Goal: Information Seeking & Learning: Learn about a topic

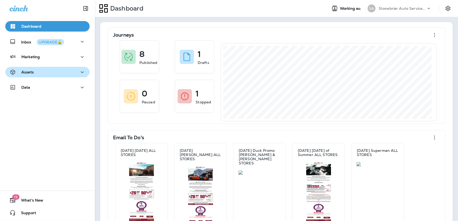
click at [41, 72] on div "Assets" at bounding box center [47, 72] width 76 height 7
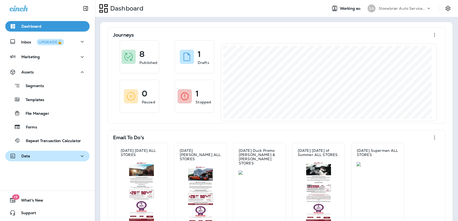
click at [44, 156] on div "Data" at bounding box center [47, 156] width 76 height 7
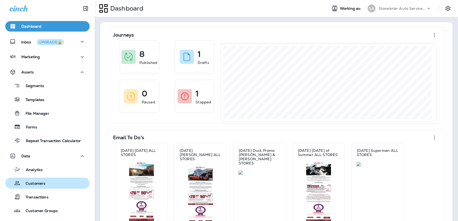
click at [42, 182] on p "Customers" at bounding box center [32, 184] width 25 height 5
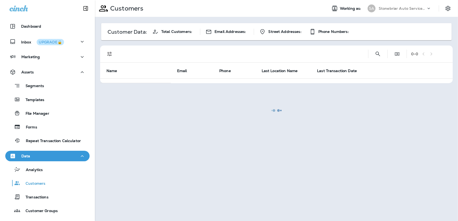
click at [376, 54] on div "0 - 0" at bounding box center [277, 54] width 346 height 17
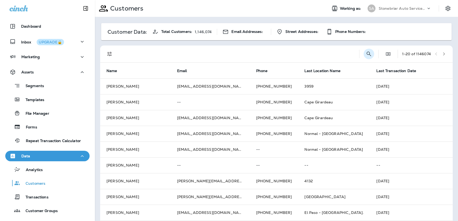
click at [366, 54] on icon "Search Customers" at bounding box center [369, 54] width 6 height 6
click at [315, 56] on input "text" at bounding box center [341, 54] width 55 height 14
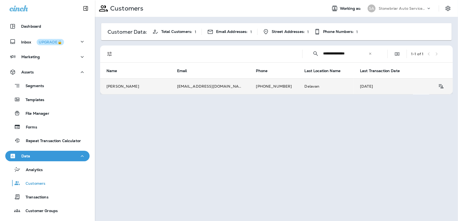
type input "**********"
click at [314, 90] on td "Delavan" at bounding box center [326, 87] width 56 height 16
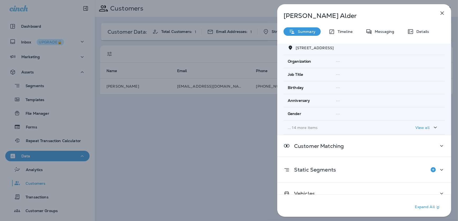
scroll to position [77, 0]
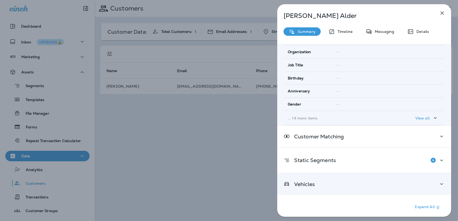
click at [342, 176] on div "Vehicles" at bounding box center [364, 184] width 174 height 21
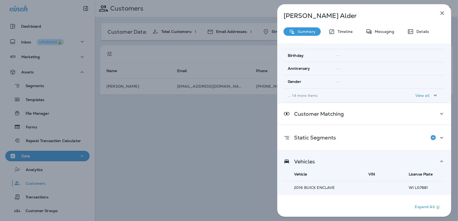
scroll to position [129, 0]
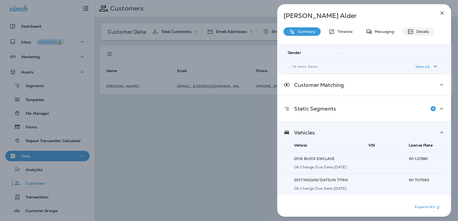
click at [421, 32] on p "Details" at bounding box center [421, 32] width 15 height 4
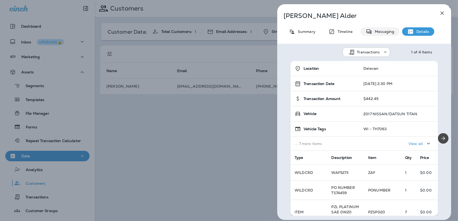
click at [378, 32] on p "Messaging" at bounding box center [383, 32] width 22 height 4
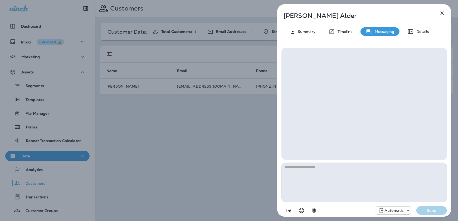
click at [338, 24] on div "[PERSON_NAME] Summary Timeline Messaging Details Automatic Send" at bounding box center [364, 112] width 174 height 216
click at [340, 30] on p "Timeline" at bounding box center [344, 32] width 18 height 4
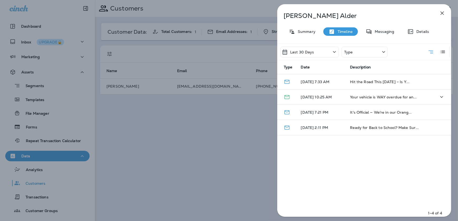
click at [329, 98] on p "[DATE] 10:25 AM" at bounding box center [321, 97] width 41 height 4
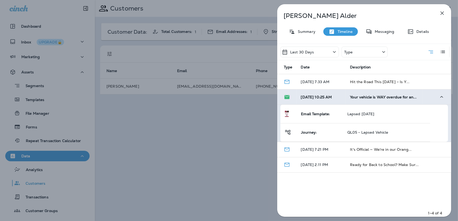
click at [329, 98] on span "[DATE] 10:25 AM" at bounding box center [316, 97] width 31 height 5
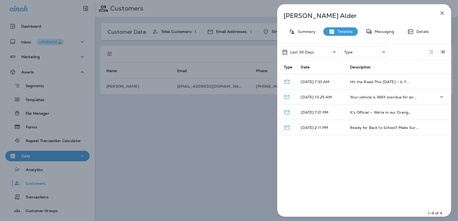
click at [329, 98] on p "[DATE] 10:25 AM" at bounding box center [321, 97] width 41 height 4
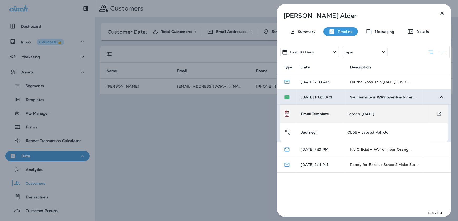
click at [354, 117] on td "Lapsed [DATE]" at bounding box center [386, 114] width 87 height 18
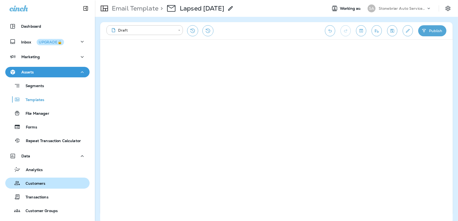
click at [41, 182] on p "Customers" at bounding box center [32, 184] width 25 height 5
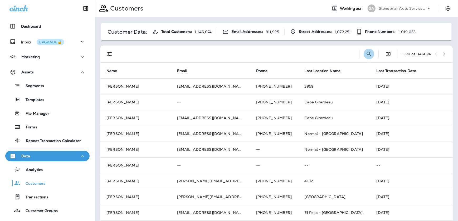
click at [366, 53] on icon "Search Customers" at bounding box center [369, 54] width 6 height 6
click at [328, 54] on input "text" at bounding box center [341, 54] width 55 height 14
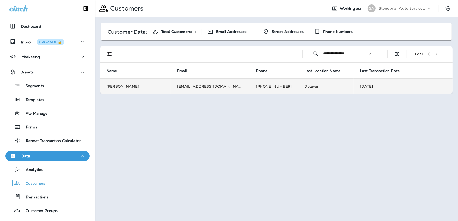
type input "**********"
click at [252, 85] on td "[PHONE_NUMBER]" at bounding box center [274, 87] width 49 height 16
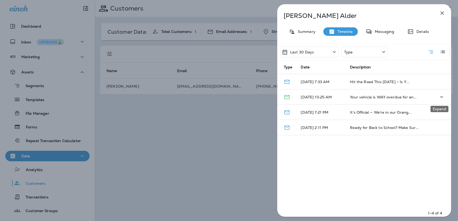
click at [439, 96] on icon "Expand" at bounding box center [442, 97] width 6 height 7
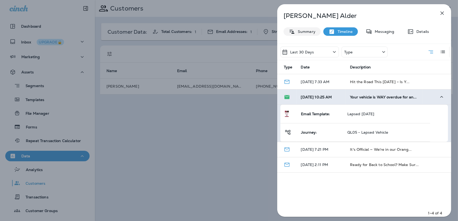
click at [306, 33] on p "Summary" at bounding box center [305, 32] width 20 height 4
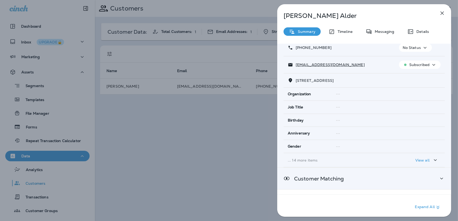
scroll to position [77, 0]
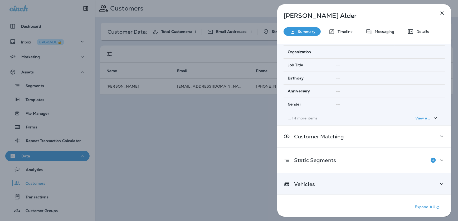
click at [427, 179] on div "Vehicles" at bounding box center [364, 184] width 174 height 21
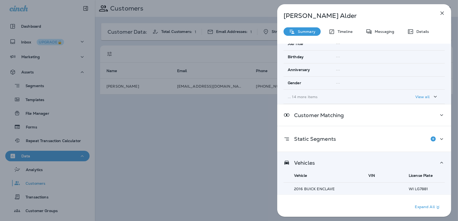
scroll to position [129, 0]
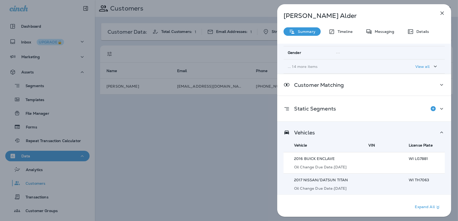
click at [360, 159] on p "2016 BUICK ENCLAVE" at bounding box center [327, 159] width 67 height 4
click at [315, 160] on p "2016 BUICK ENCLAVE" at bounding box center [327, 159] width 67 height 4
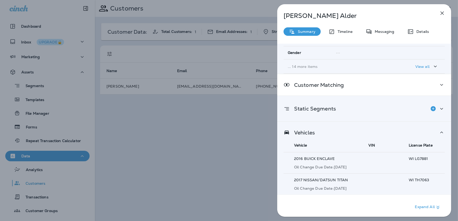
click at [343, 111] on div "Static Segments" at bounding box center [364, 109] width 161 height 11
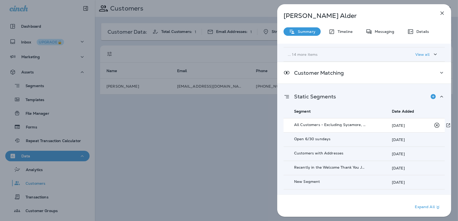
scroll to position [177, 0]
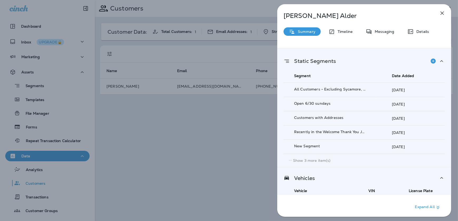
click at [328, 159] on p "Show 3 more item(s)" at bounding box center [312, 161] width 38 height 4
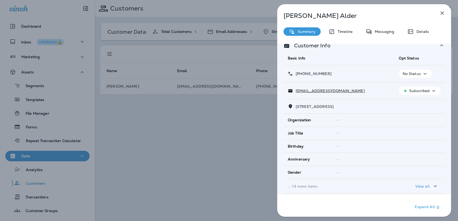
scroll to position [0, 0]
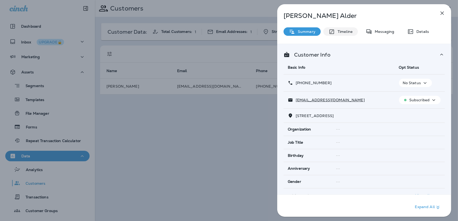
click at [343, 31] on p "Timeline" at bounding box center [344, 32] width 18 height 4
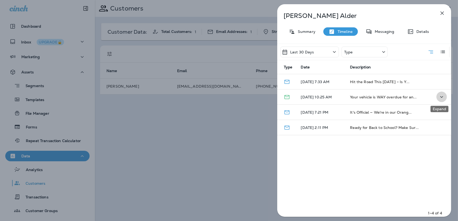
click at [440, 99] on icon "Expand" at bounding box center [442, 97] width 6 height 7
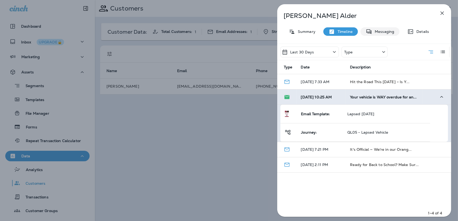
click at [385, 32] on p "Messaging" at bounding box center [383, 32] width 22 height 4
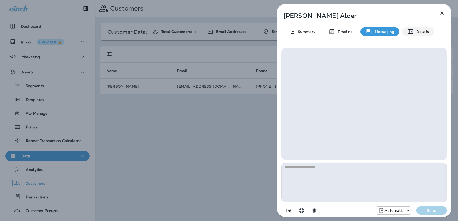
click at [408, 33] on icon at bounding box center [411, 31] width 6 height 6
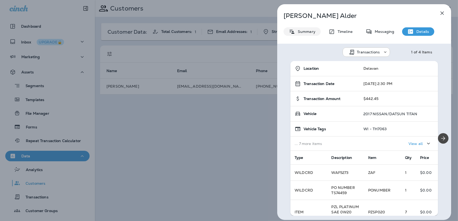
click at [311, 30] on p "Summary" at bounding box center [305, 32] width 20 height 4
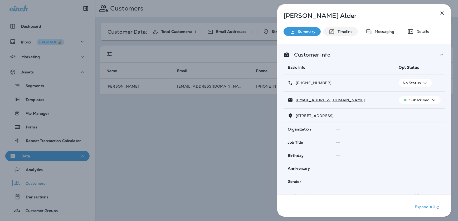
click at [341, 31] on p "Timeline" at bounding box center [344, 32] width 18 height 4
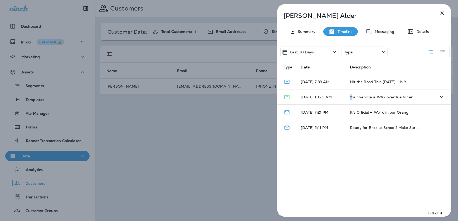
click at [351, 100] on td "Your vehicle is WAY overdue for an..." at bounding box center [384, 97] width 77 height 15
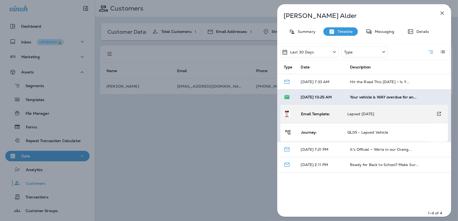
drag, startPoint x: 351, startPoint y: 100, endPoint x: 340, endPoint y: 112, distance: 15.9
click at [340, 112] on td "Email Template:" at bounding box center [320, 114] width 46 height 18
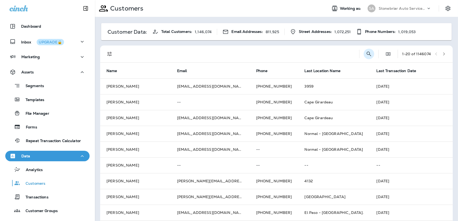
click at [367, 55] on icon "Search Customers" at bounding box center [369, 54] width 4 height 4
click at [326, 55] on input "text" at bounding box center [341, 54] width 55 height 14
type input "**********"
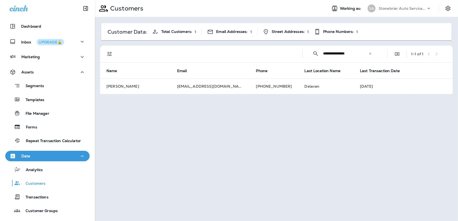
click at [354, 84] on td "[DATE]" at bounding box center [403, 87] width 99 height 16
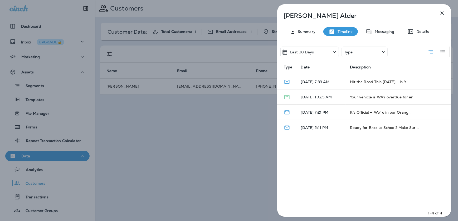
click at [306, 36] on div "[PERSON_NAME] Summary Timeline Messaging Details Last 30 Days Type Type Date De…" at bounding box center [364, 112] width 174 height 216
click at [304, 32] on p "Summary" at bounding box center [305, 32] width 20 height 4
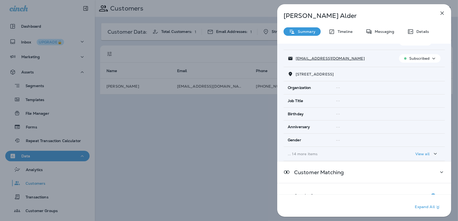
scroll to position [77, 0]
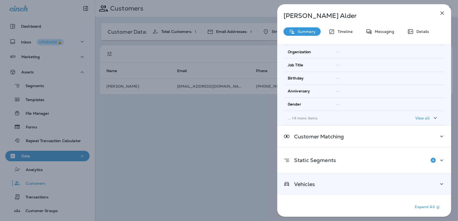
click at [359, 175] on div "Vehicles" at bounding box center [364, 184] width 174 height 21
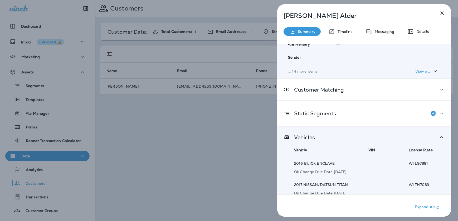
scroll to position [129, 0]
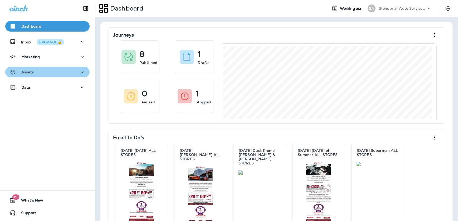
click at [81, 71] on icon "button" at bounding box center [82, 72] width 3 height 2
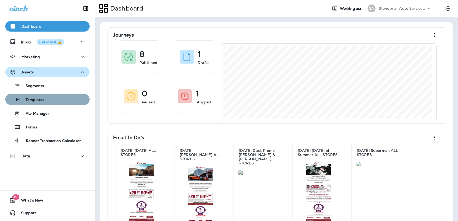
click at [61, 104] on button "Templates" at bounding box center [47, 99] width 84 height 11
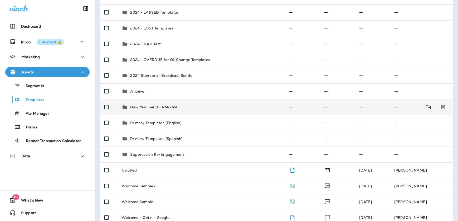
scroll to position [72, 0]
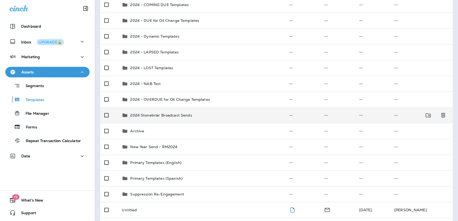
click at [168, 111] on td "2024 Stonebriar Broadcast Sends" at bounding box center [201, 116] width 167 height 16
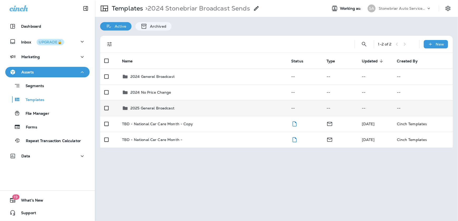
click at [170, 108] on p "2025 General Broadcast" at bounding box center [152, 108] width 44 height 4
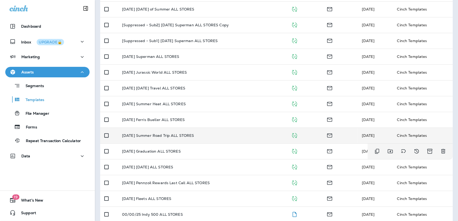
scroll to position [169, 0]
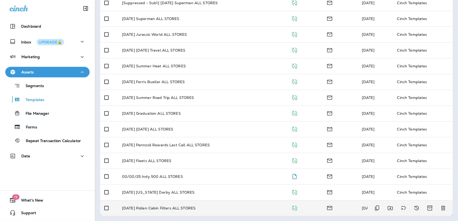
click at [180, 207] on p "04/24/25 Pollen Cabin Filters ALL STORES" at bounding box center [159, 208] width 74 height 4
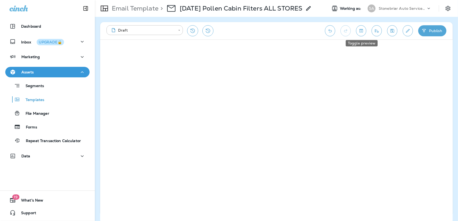
click at [361, 31] on icon "Toggle preview" at bounding box center [361, 30] width 3 height 3
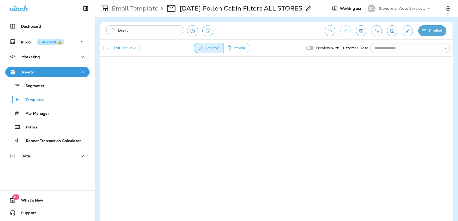
click at [404, 54] on div "Exit Preview Desktop Mobile Preview with Customer Data ​" at bounding box center [276, 48] width 353 height 17
click at [401, 49] on input "text" at bounding box center [405, 48] width 67 height 7
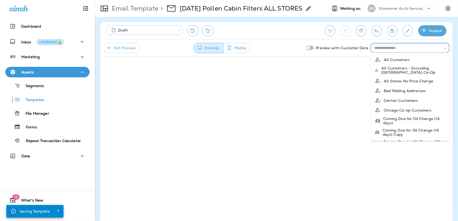
click at [399, 59] on p "All Customers" at bounding box center [397, 60] width 26 height 4
type input "**********"
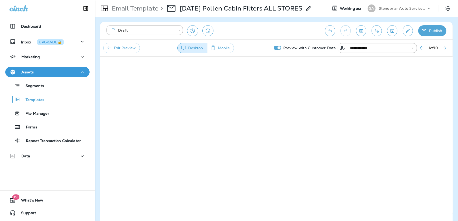
click at [127, 50] on button "Exit Preview" at bounding box center [121, 48] width 37 height 10
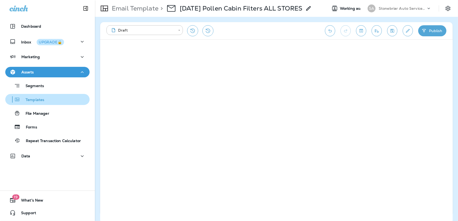
click at [37, 100] on p "Templates" at bounding box center [32, 100] width 24 height 5
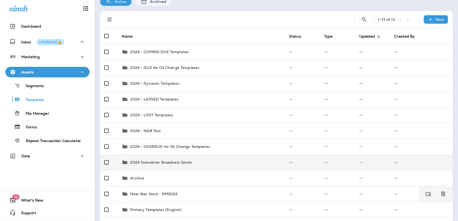
scroll to position [48, 0]
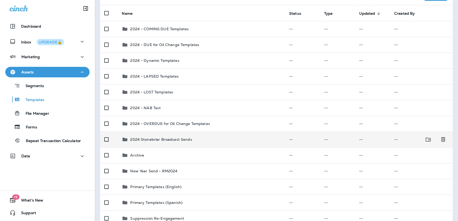
click at [161, 142] on div "2024 Stonebriar Broadcast Sends" at bounding box center [161, 140] width 62 height 6
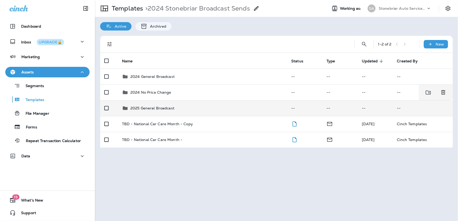
click at [158, 108] on p "2025 General Broadcast" at bounding box center [152, 108] width 44 height 4
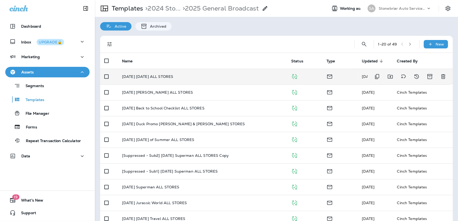
click at [158, 76] on p "[DATE] [DATE] ALL STORES" at bounding box center [147, 77] width 51 height 4
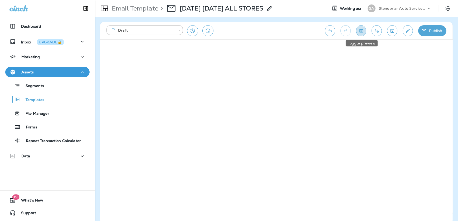
click at [363, 32] on icon "Toggle preview" at bounding box center [361, 30] width 3 height 3
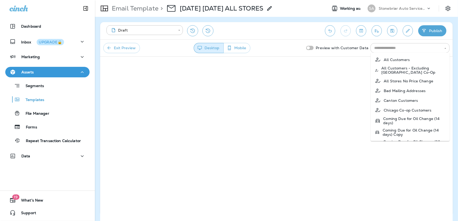
click at [385, 51] on div "​" at bounding box center [410, 48] width 79 height 10
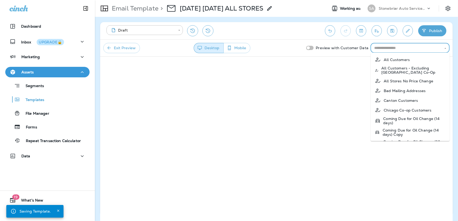
click at [385, 62] on li "All Customers" at bounding box center [410, 60] width 79 height 10
type input "**********"
